Goal: Register for event/course

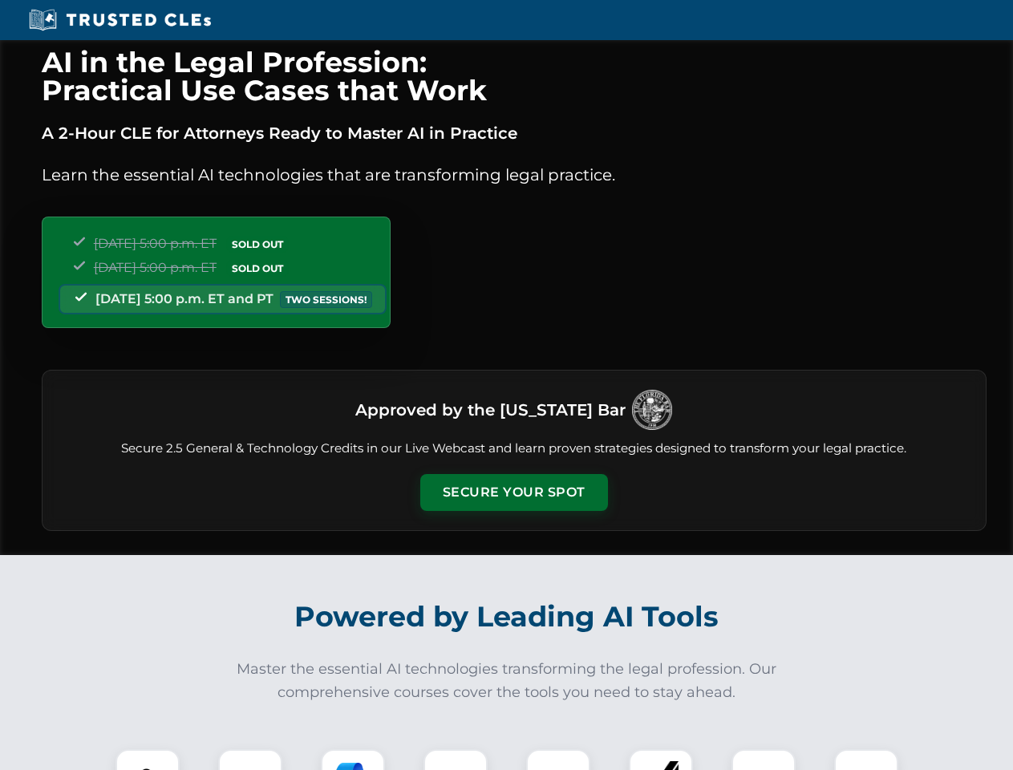
click at [513, 492] on button "Secure Your Spot" at bounding box center [514, 492] width 188 height 37
click at [148, 759] on img at bounding box center [147, 781] width 46 height 46
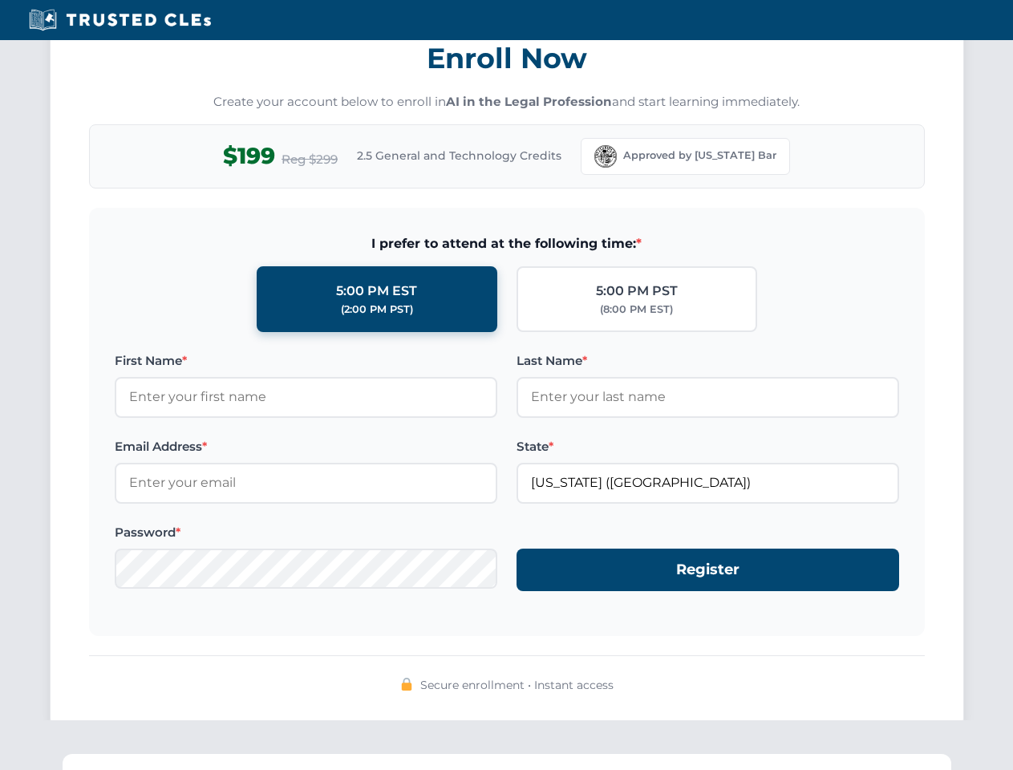
scroll to position [1574, 0]
